Goal: Information Seeking & Learning: Find specific fact

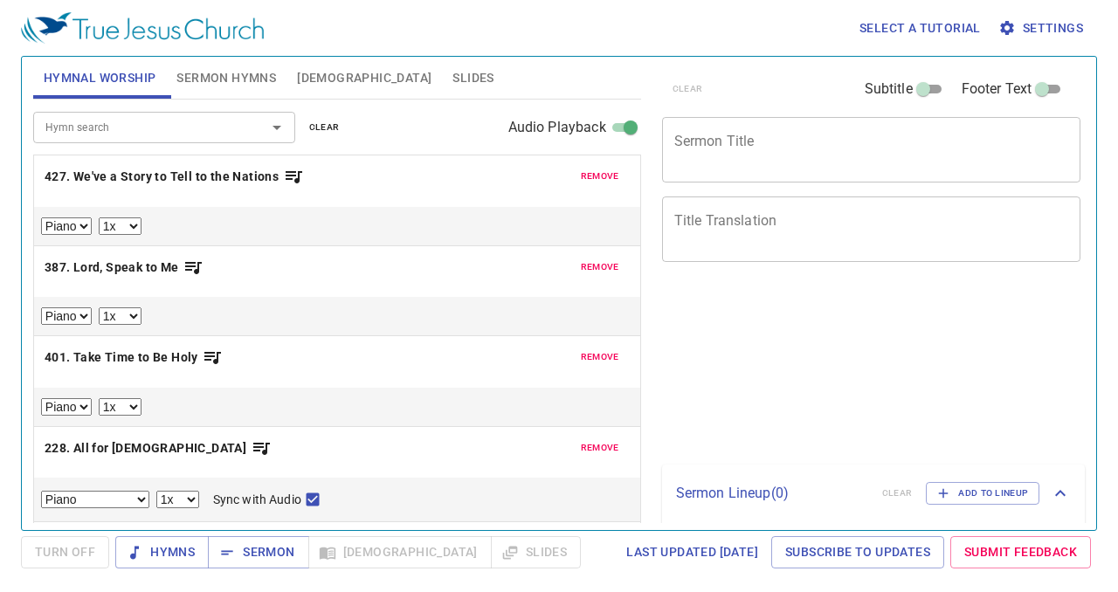
select select "1"
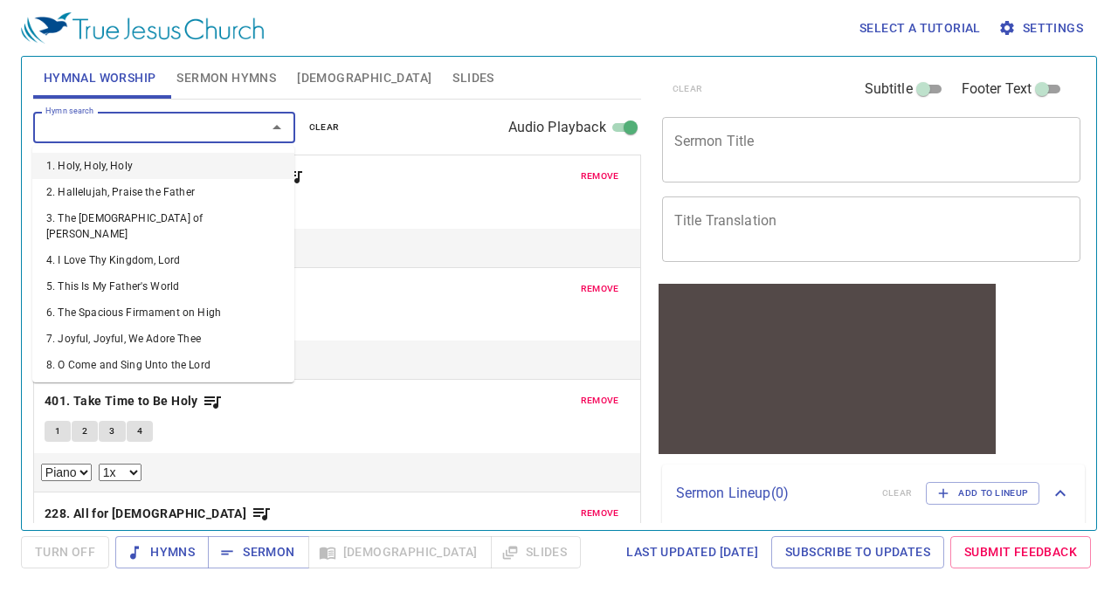
click at [190, 124] on input "Hymn search" at bounding box center [138, 127] width 200 height 20
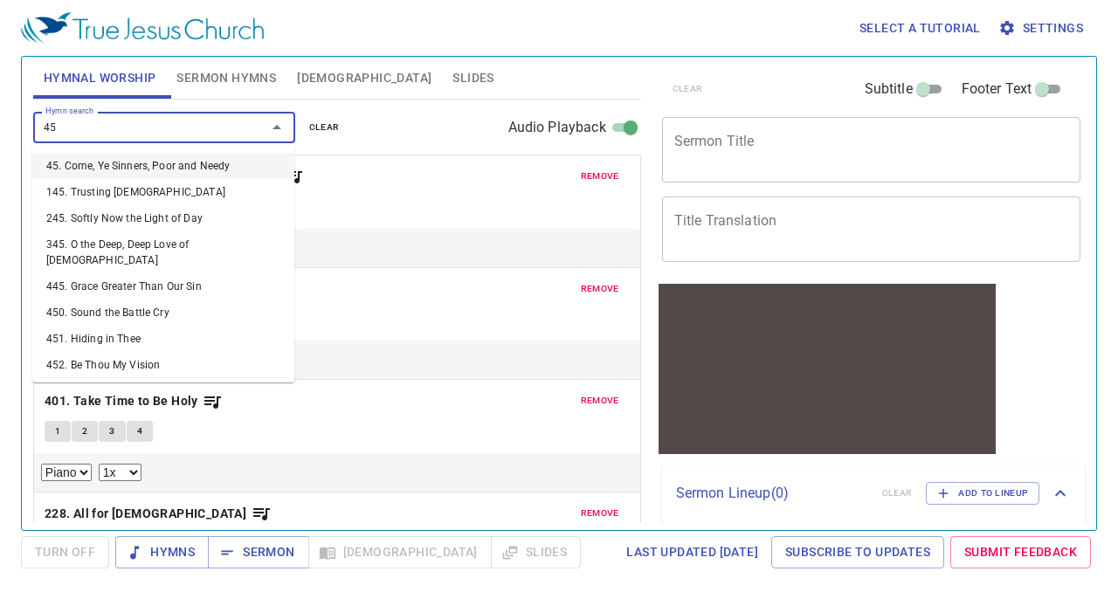
type input "450"
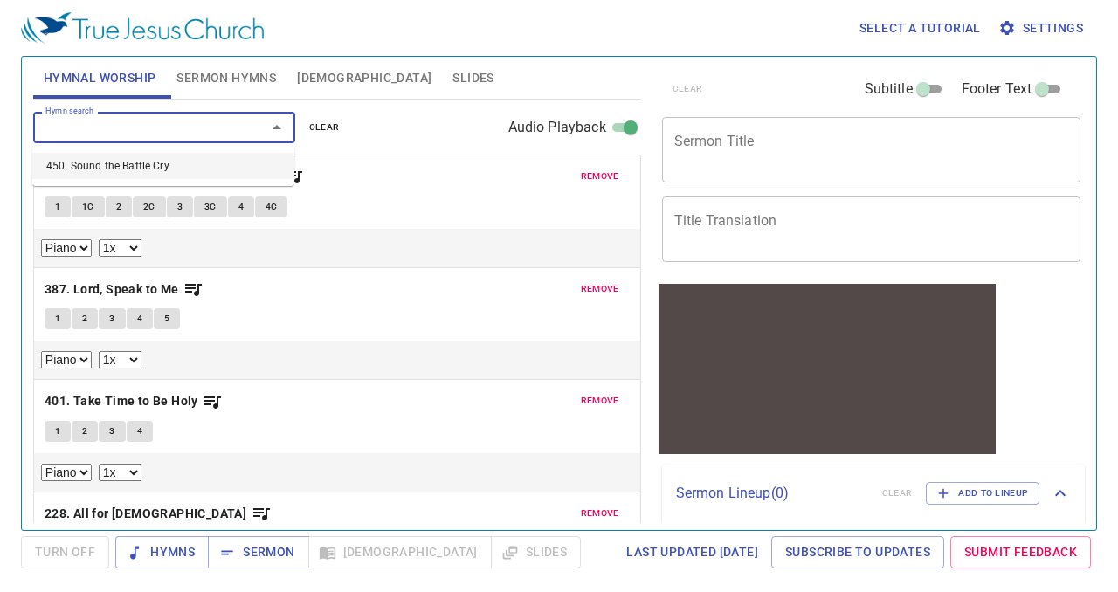
select select "1"
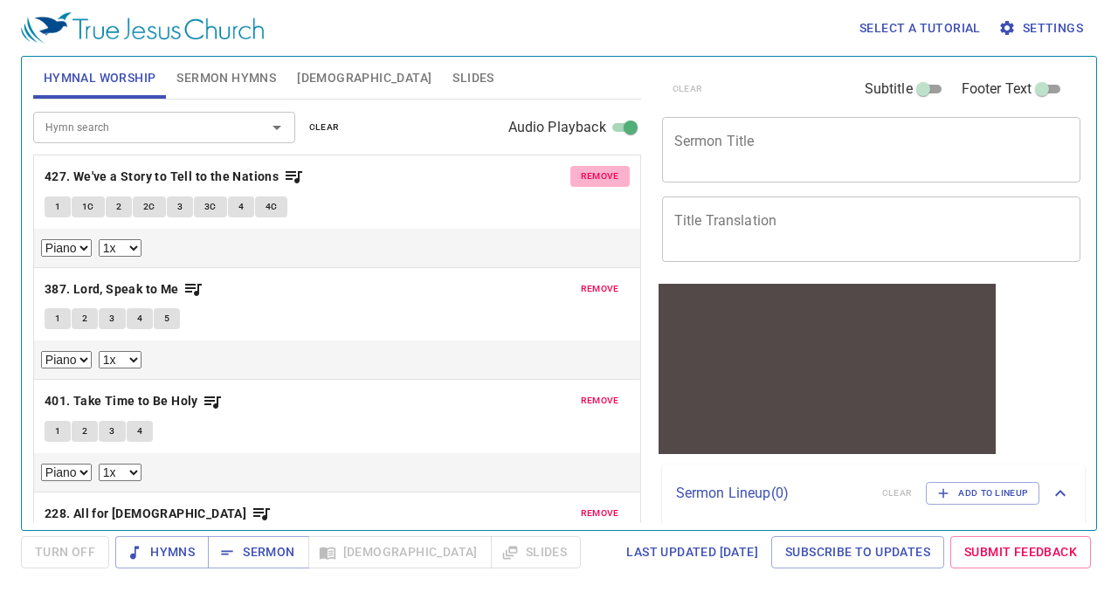
click at [591, 180] on span "remove" at bounding box center [600, 177] width 38 height 16
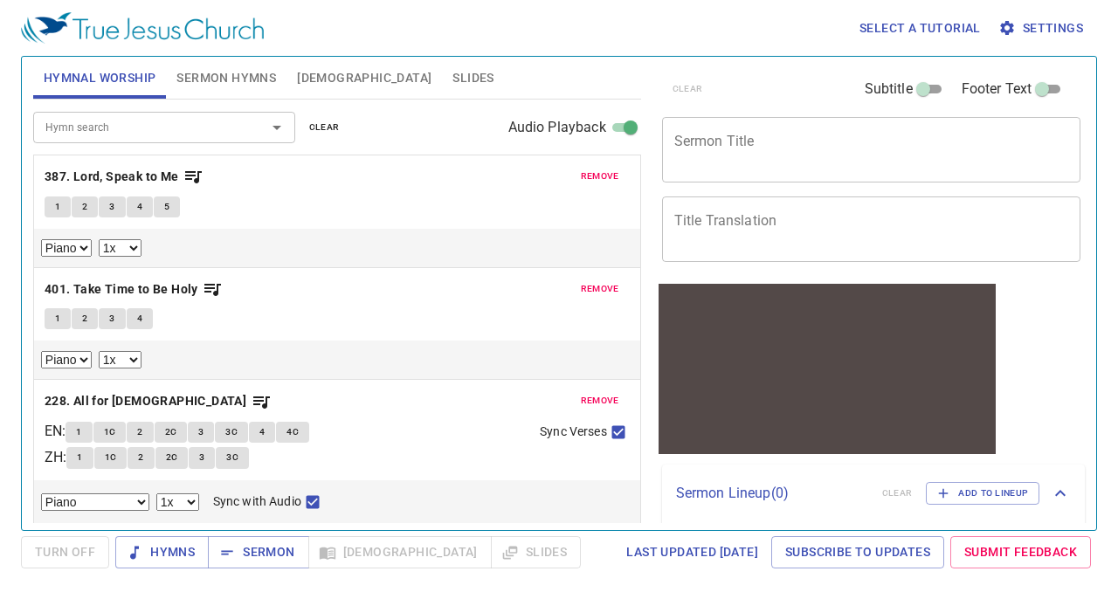
click at [591, 180] on span "remove" at bounding box center [600, 177] width 38 height 16
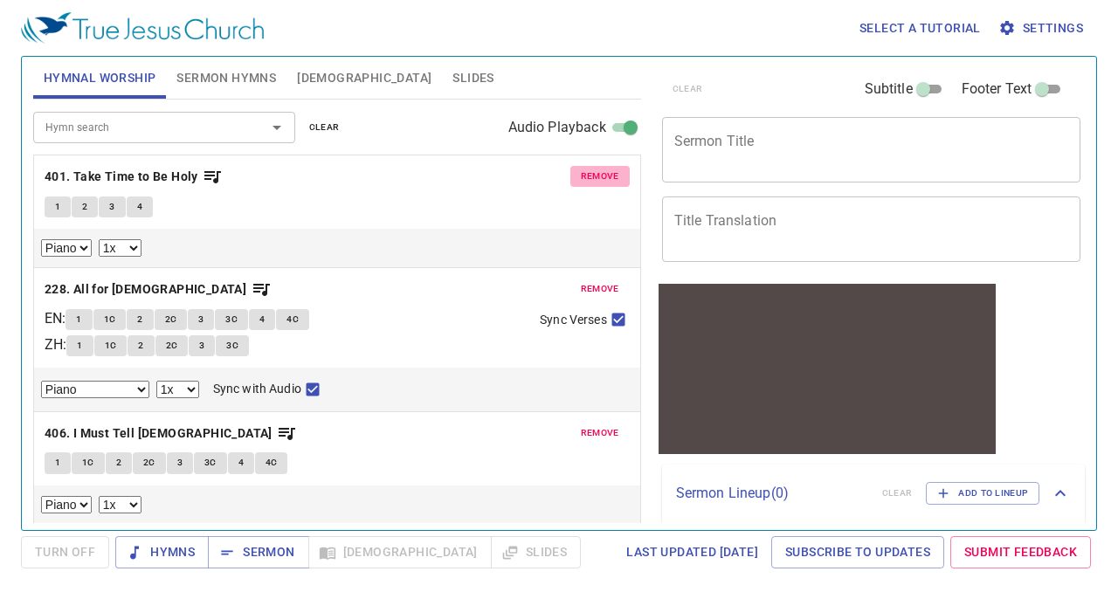
click at [591, 180] on span "remove" at bounding box center [600, 177] width 38 height 16
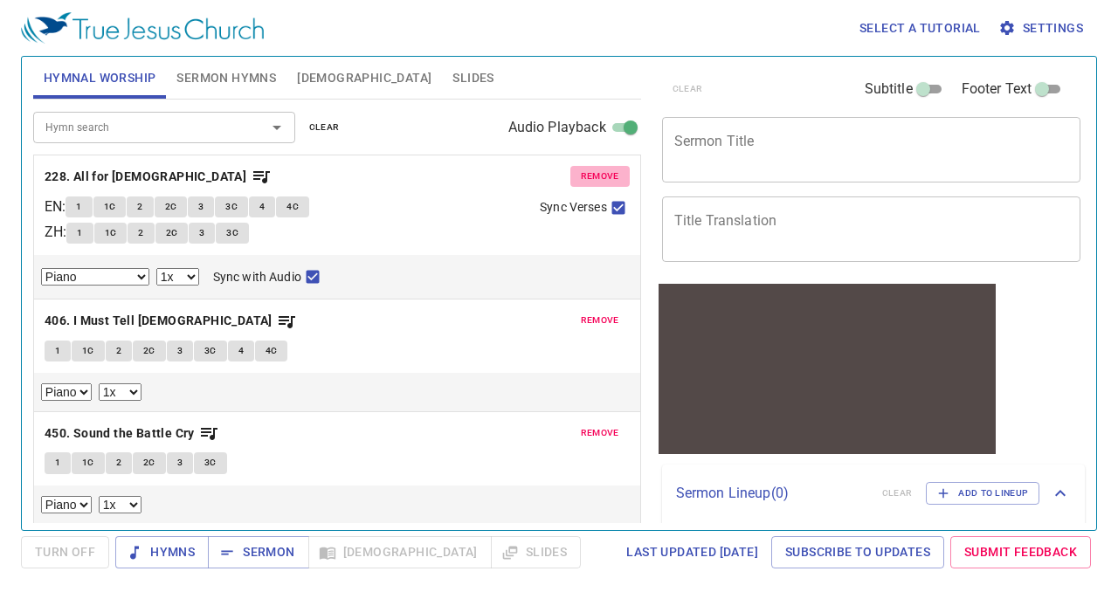
click at [591, 180] on span "remove" at bounding box center [600, 177] width 38 height 16
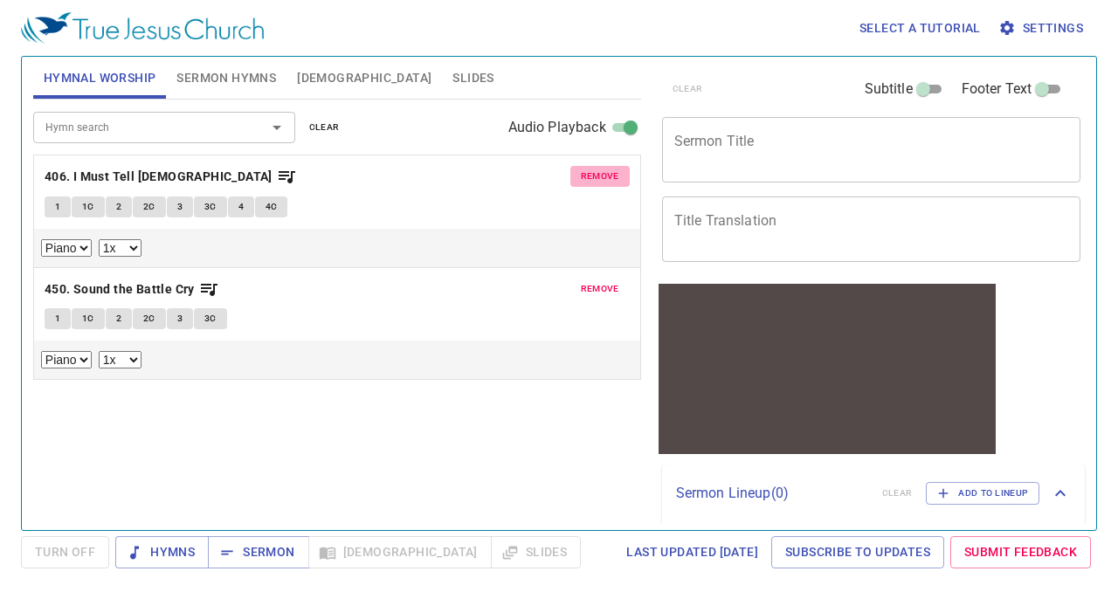
click at [591, 180] on span "remove" at bounding box center [600, 177] width 38 height 16
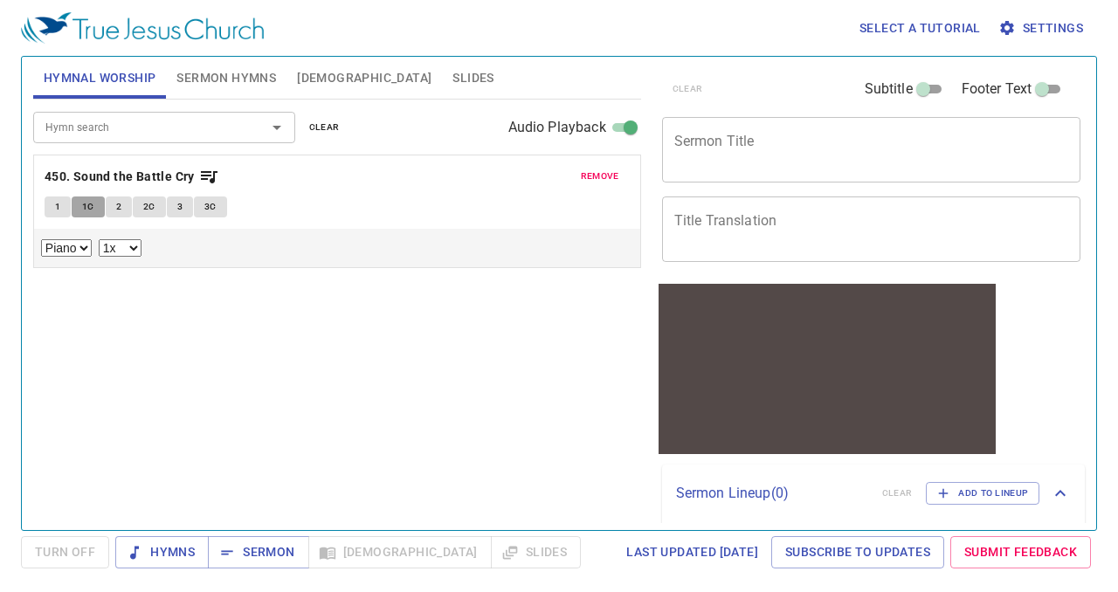
click at [97, 209] on button "1C" at bounding box center [88, 207] width 33 height 21
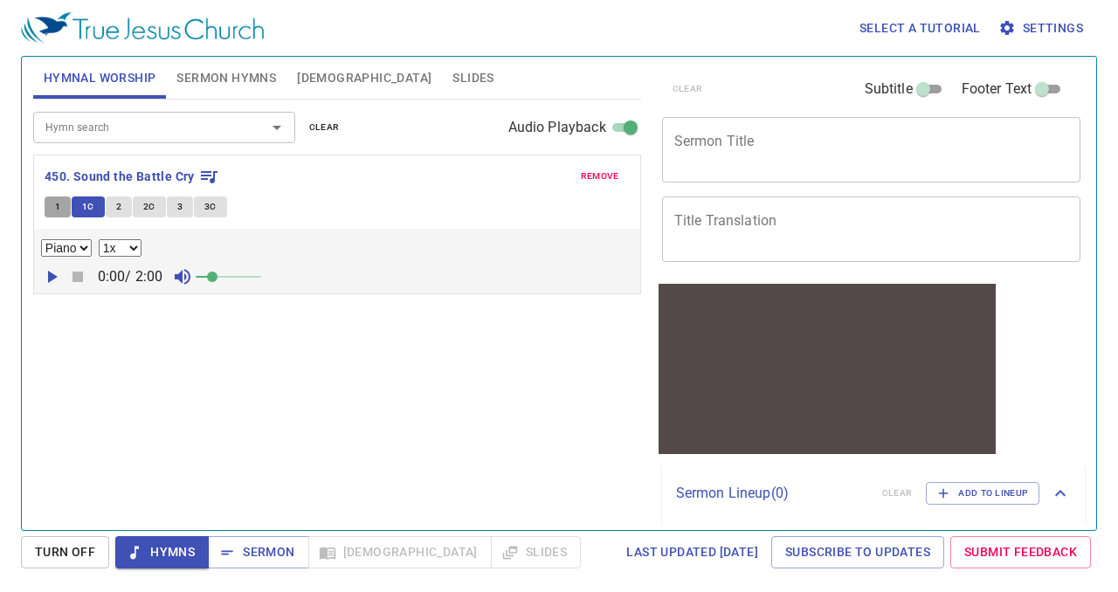
click at [58, 212] on span "1" at bounding box center [57, 207] width 5 height 16
click at [116, 205] on span "2" at bounding box center [118, 207] width 5 height 16
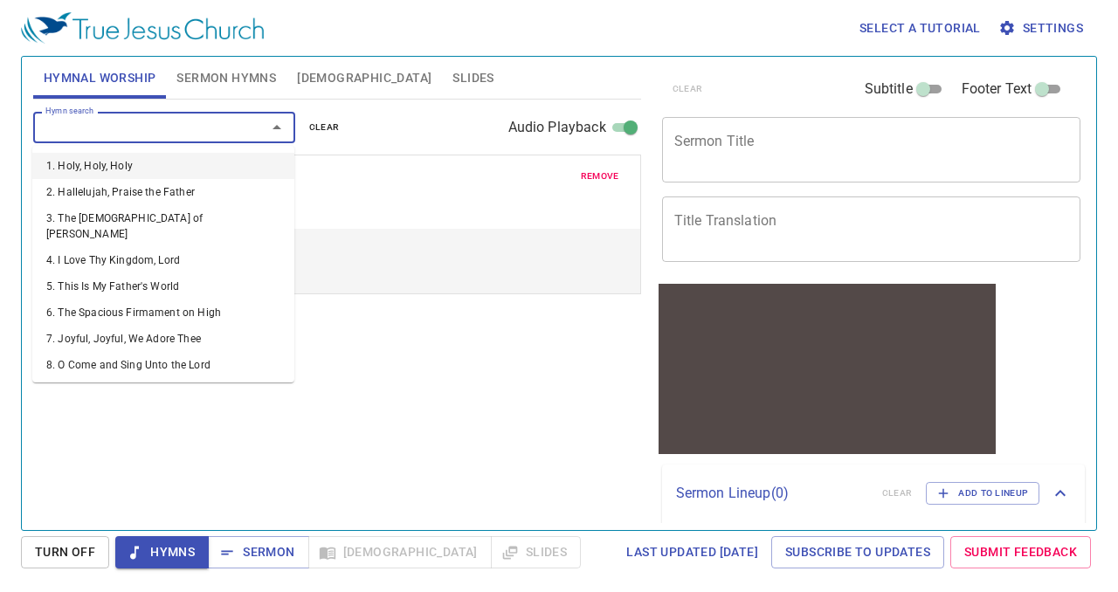
click at [108, 134] on input "Hymn search" at bounding box center [138, 127] width 200 height 20
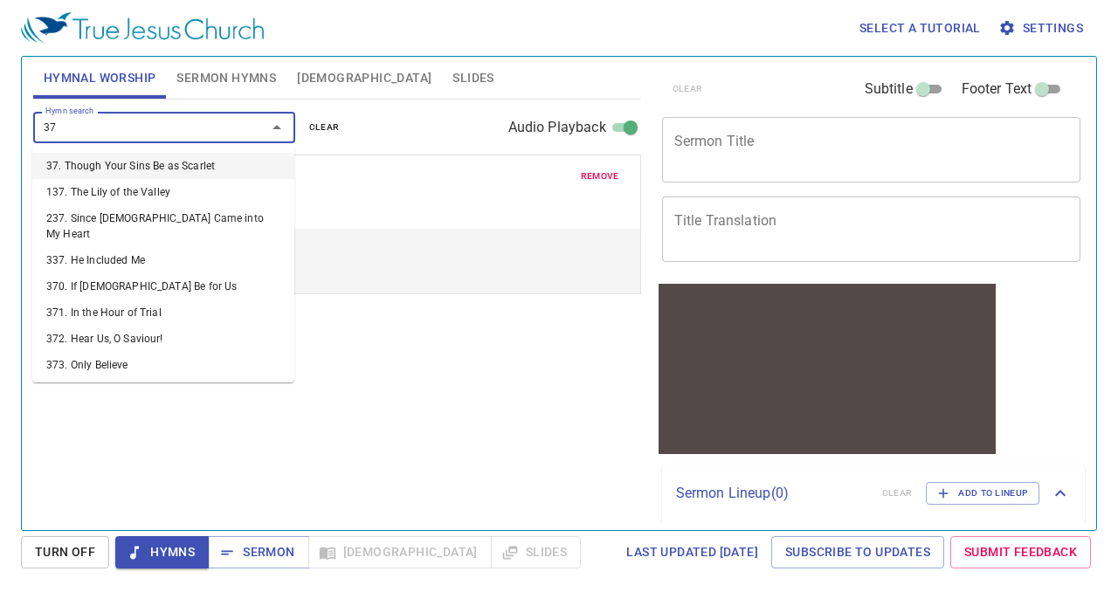
type input "370"
select select "1"
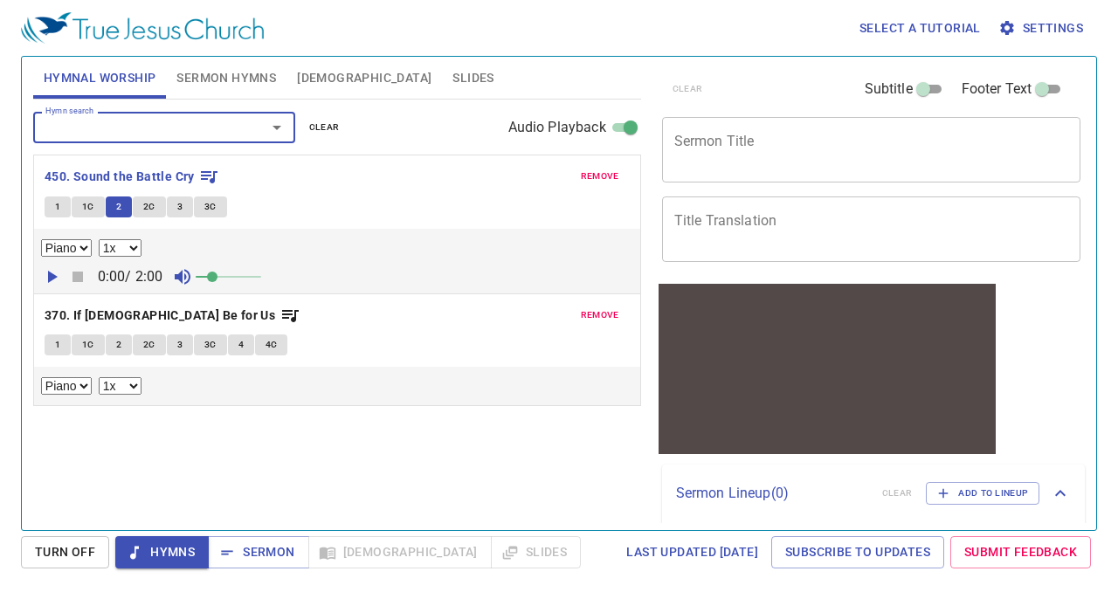
click at [90, 339] on span "1C" at bounding box center [88, 345] width 12 height 16
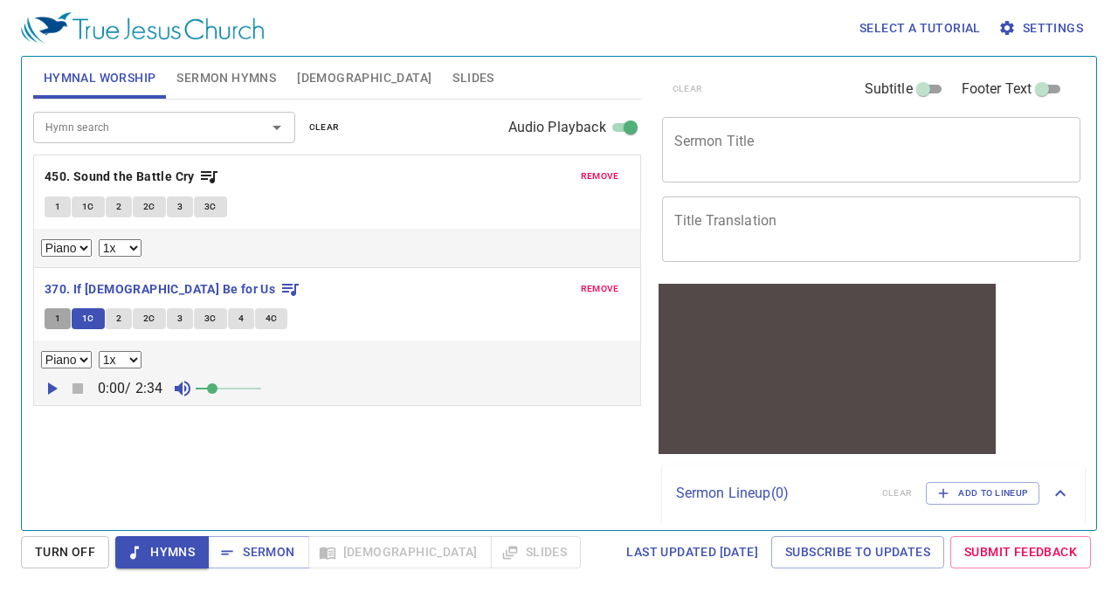
click at [66, 315] on button "1" at bounding box center [58, 318] width 26 height 21
click at [116, 313] on span "2" at bounding box center [118, 319] width 5 height 16
click at [119, 484] on div "Hymn search Hymn search clear Audio Playback remove 450. Sound the Battle Cry 1…" at bounding box center [337, 308] width 608 height 416
click at [171, 314] on button "3" at bounding box center [180, 318] width 26 height 21
click at [72, 460] on div "Hymn search Hymn search clear Audio Playback remove 450. Sound the Battle Cry 1…" at bounding box center [337, 308] width 608 height 416
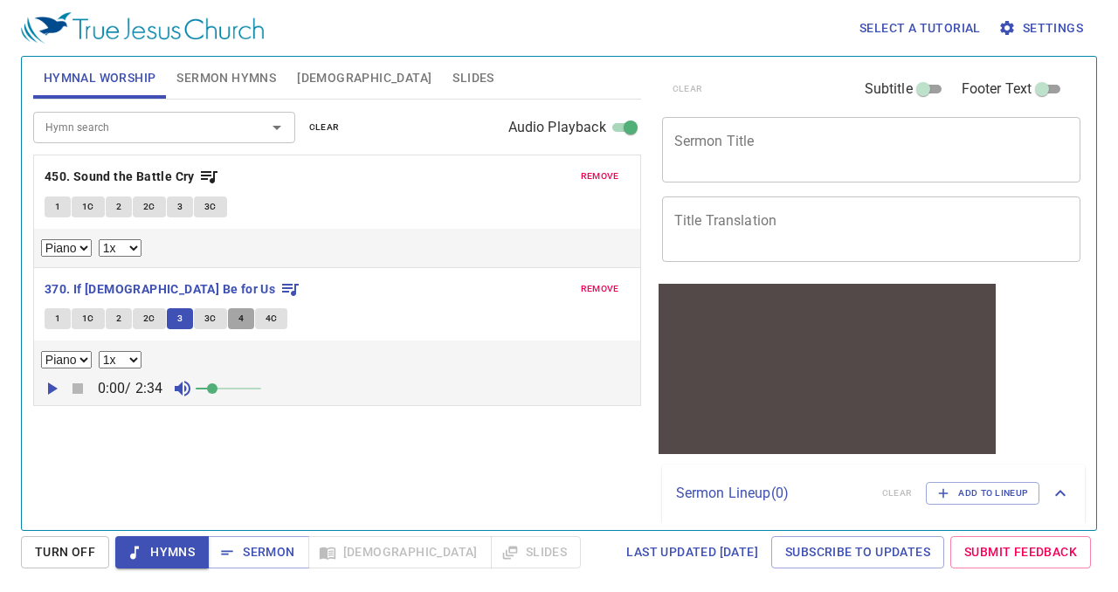
click at [241, 314] on span "4" at bounding box center [240, 319] width 5 height 16
click at [56, 319] on span "1" at bounding box center [57, 319] width 5 height 16
click at [119, 315] on span "2" at bounding box center [118, 319] width 5 height 16
click at [177, 317] on span "3" at bounding box center [179, 319] width 5 height 16
click at [59, 312] on span "1" at bounding box center [57, 319] width 5 height 16
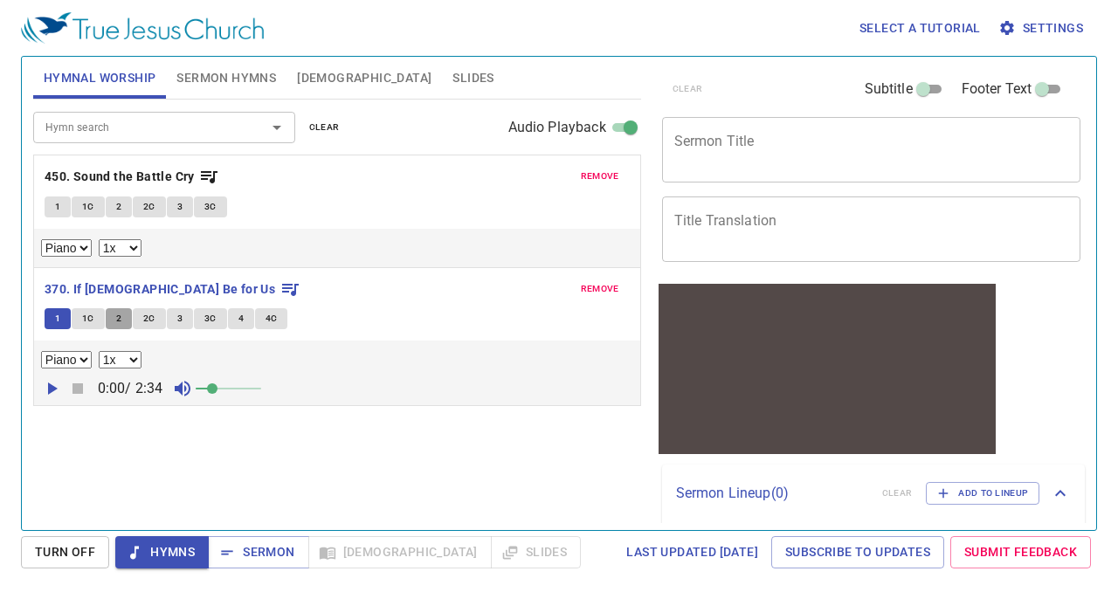
click at [108, 317] on button "2" at bounding box center [119, 318] width 26 height 21
click at [175, 302] on div "remove 370. If God Be for Us 1 1C 2 2C 3 3C 4 4C Piano 0.6x 0.7x 0.8x 0.9x 1x 1…" at bounding box center [337, 337] width 606 height 138
click at [177, 311] on span "3" at bounding box center [179, 319] width 5 height 16
click at [241, 311] on span "4" at bounding box center [240, 319] width 5 height 16
click at [127, 314] on button "2" at bounding box center [119, 318] width 26 height 21
